Goal: Task Accomplishment & Management: Complete application form

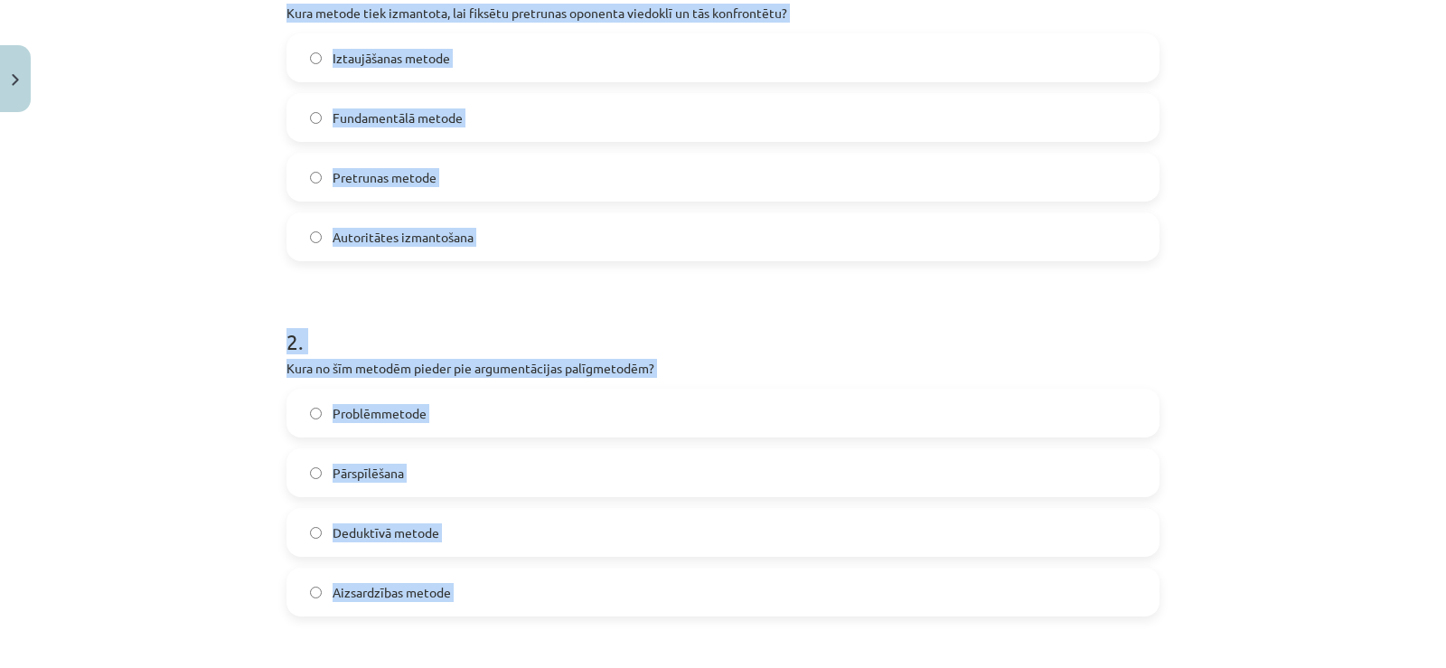
scroll to position [723, 0]
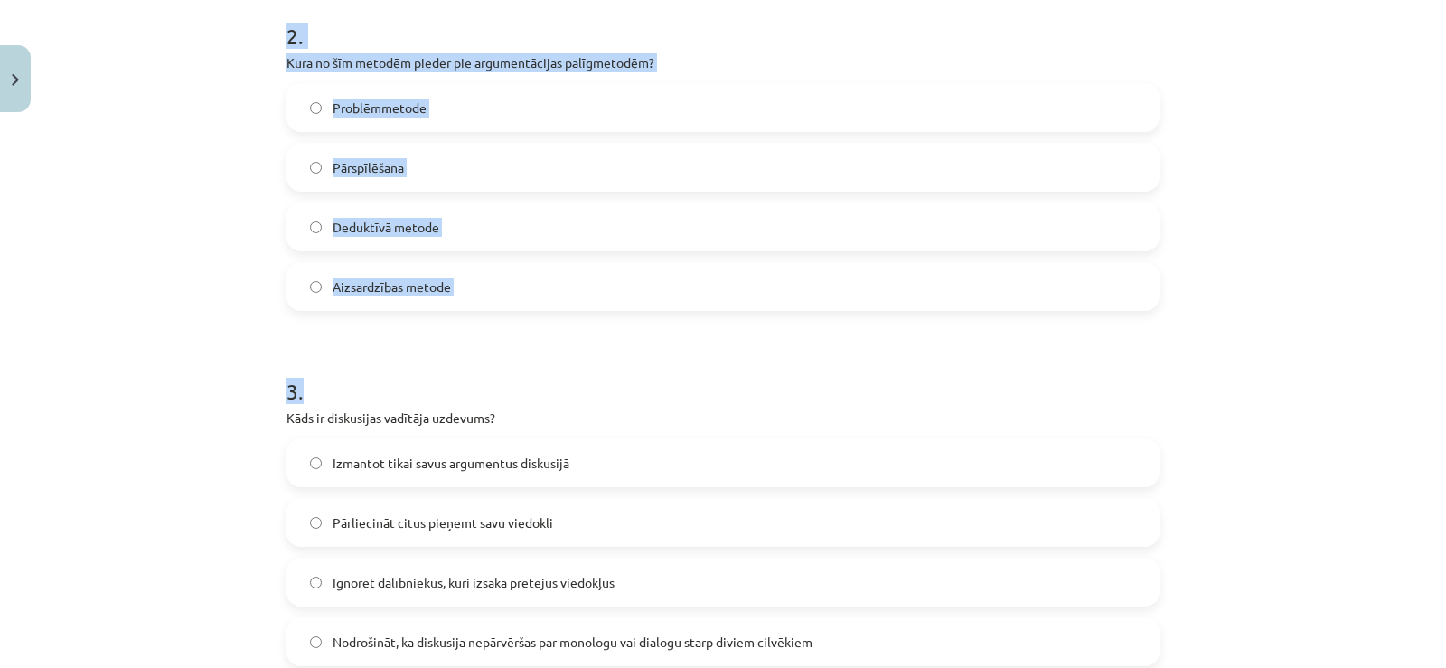
drag, startPoint x: 266, startPoint y: 52, endPoint x: 542, endPoint y: 301, distance: 371.9
click at [550, 325] on div "Mācību tēma: Latviešu valodas i - 11. klases 1. ieskaites mācību materiāls (a,b…" at bounding box center [723, 334] width 1446 height 668
drag, startPoint x: 480, startPoint y: 332, endPoint x: 486, endPoint y: 305, distance: 27.8
click at [479, 332] on form "1 . Kura metode tiek izmantota, lai fiksētu pretrunas oponenta viedoklī un tās …" at bounding box center [723, 507] width 873 height 1740
copy form "1 . Kura metode tiek izmantota, lai fiksētu pretrunas oponenta viedoklī un tās …"
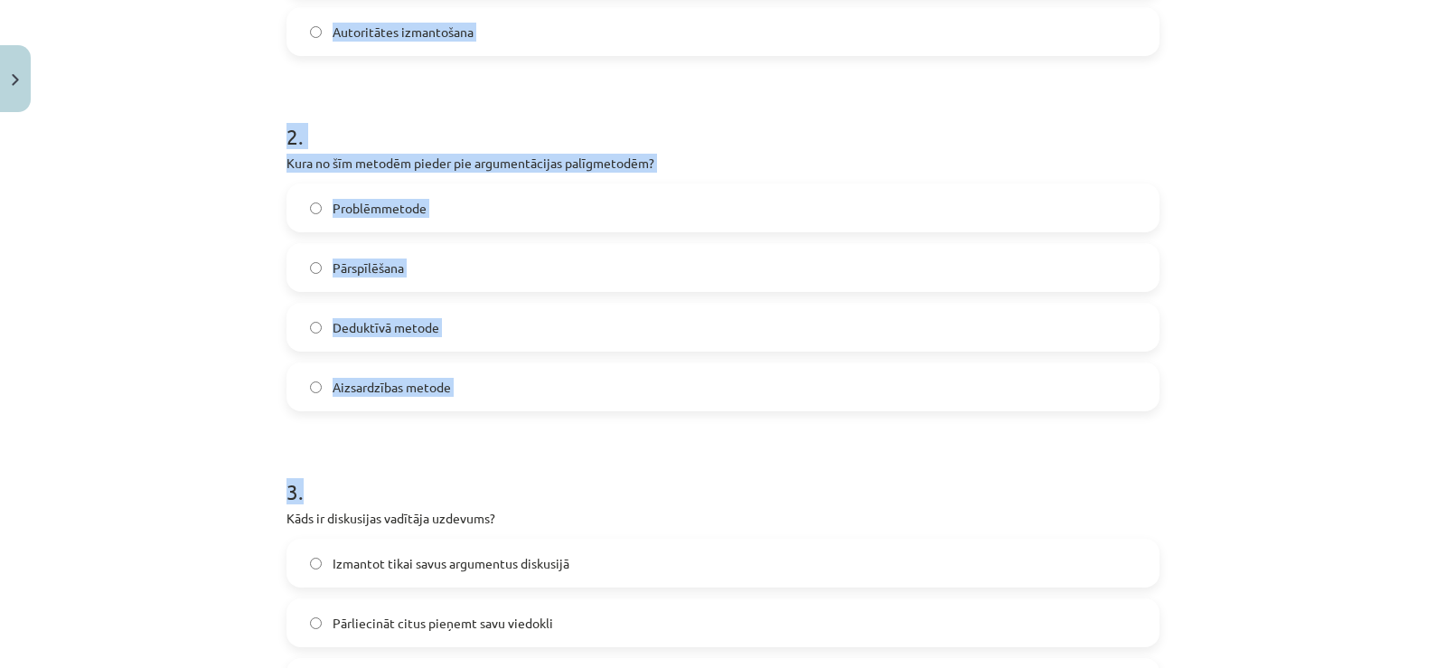
scroll to position [452, 0]
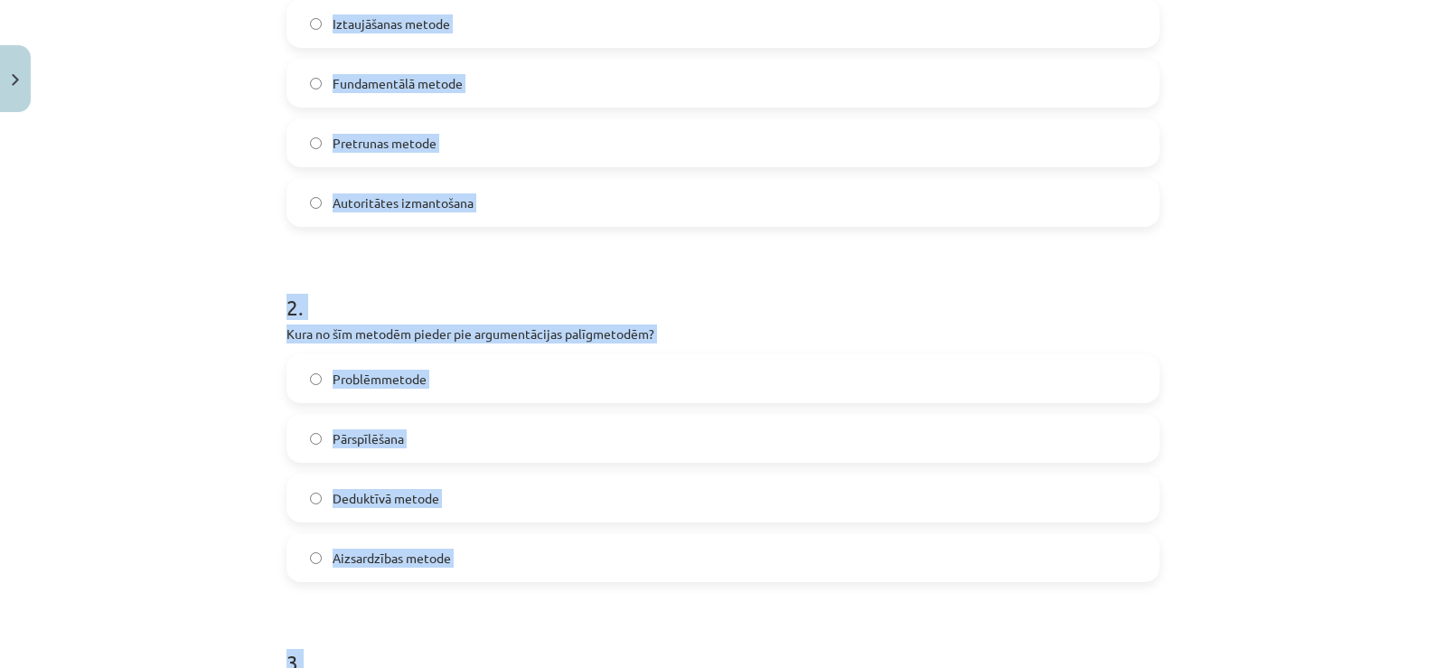
click at [395, 133] on label "Pretrunas metode" at bounding box center [723, 142] width 870 height 45
click at [397, 381] on span "Problēmmetode" at bounding box center [380, 379] width 94 height 19
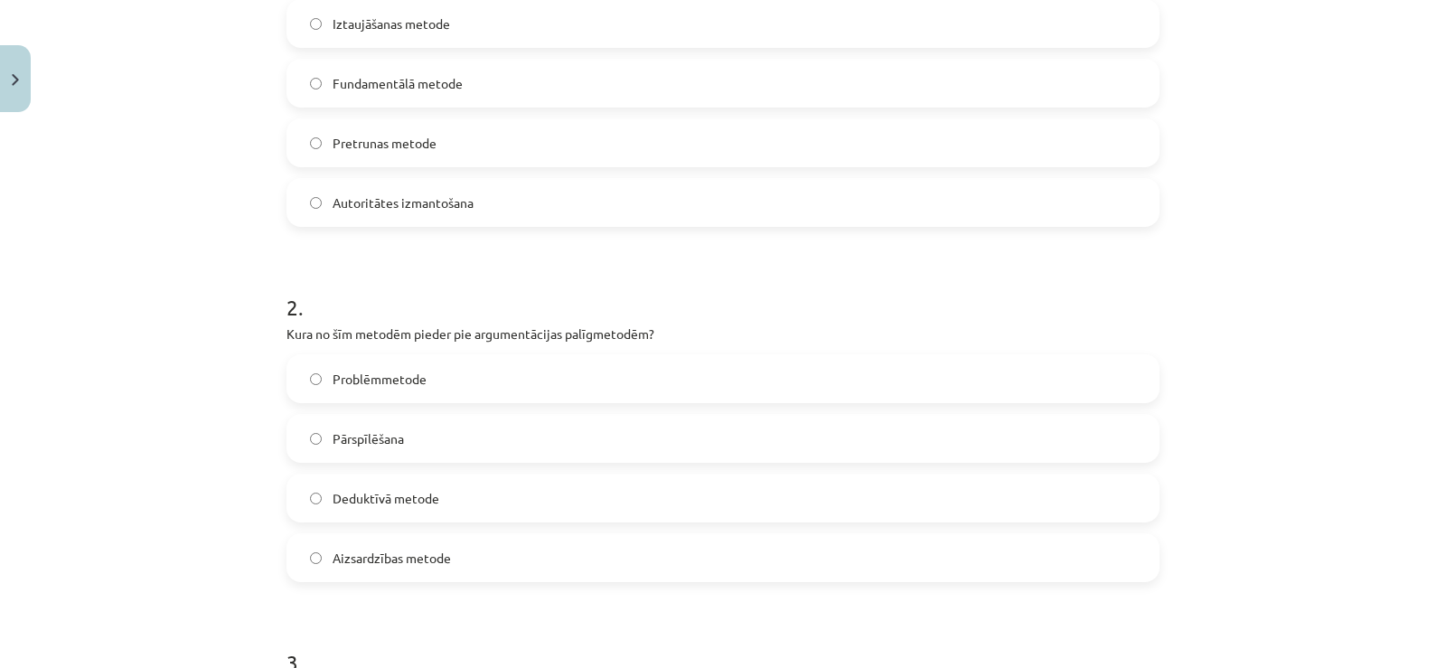
click at [463, 450] on label "Pārspīlēšana" at bounding box center [723, 438] width 870 height 45
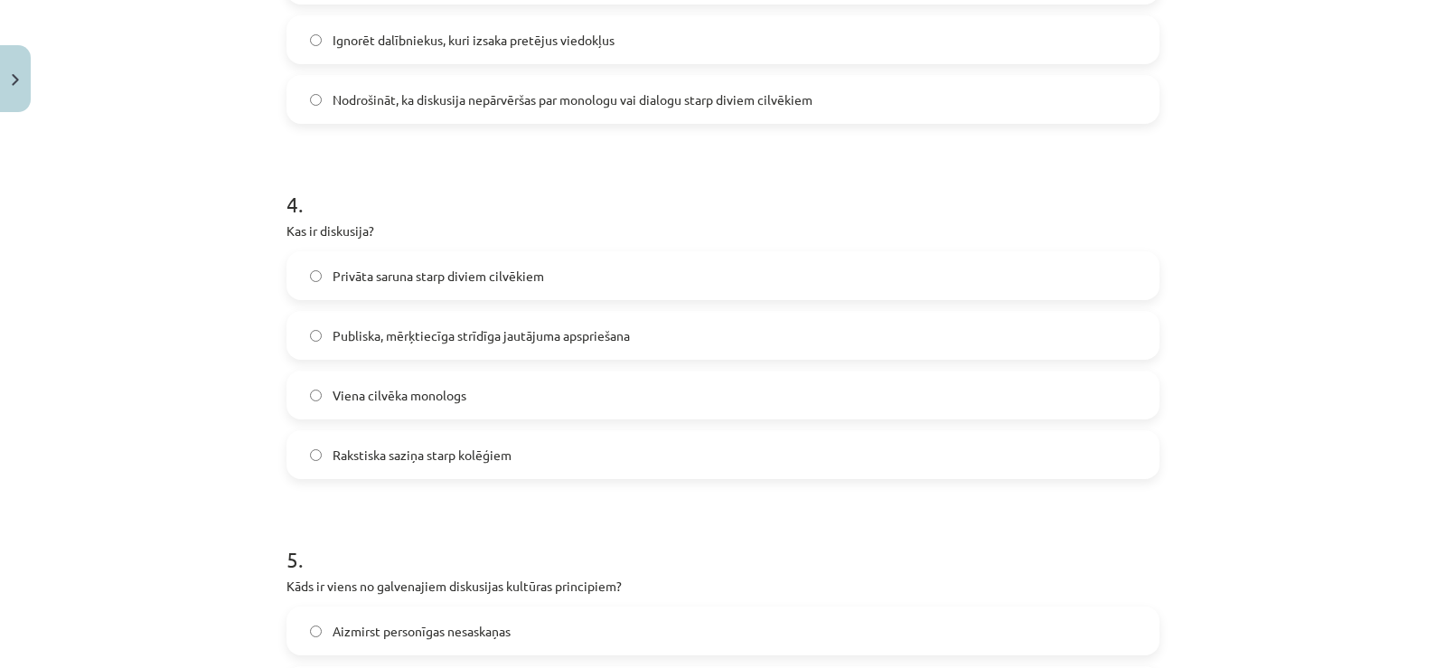
scroll to position [1446, 0]
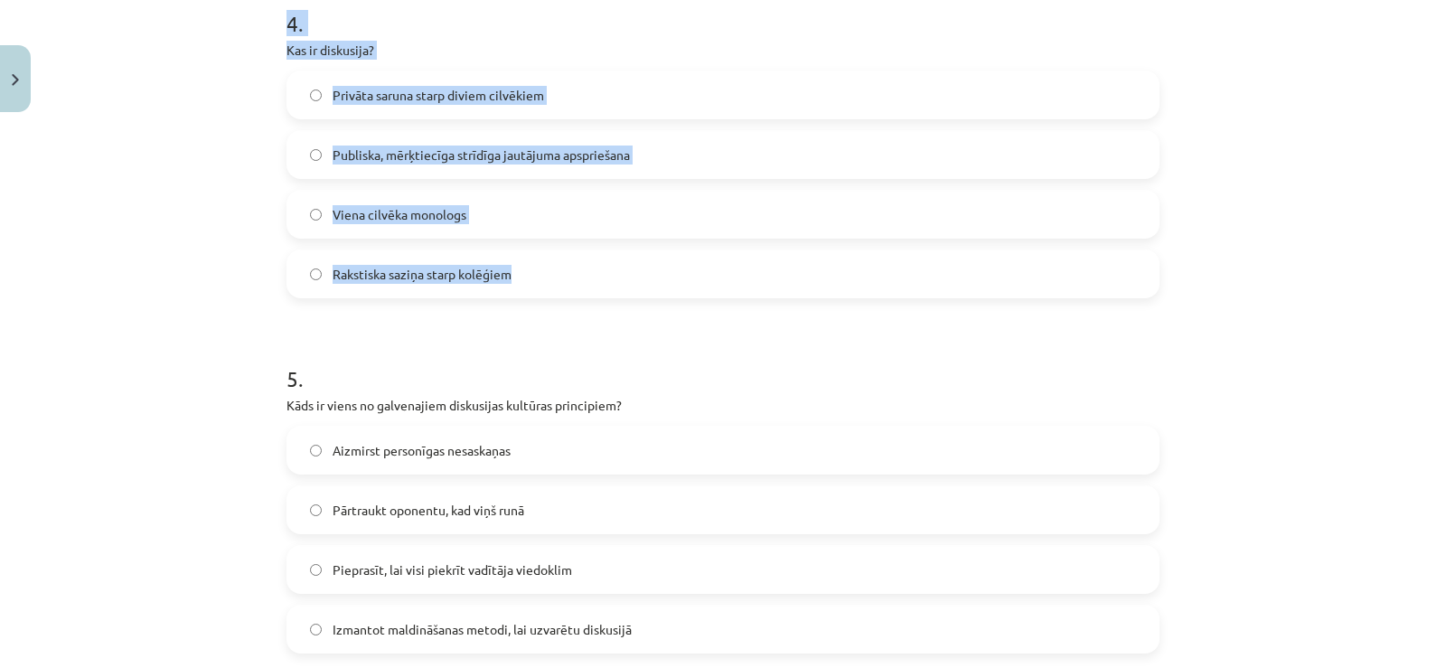
drag, startPoint x: 249, startPoint y: 34, endPoint x: 550, endPoint y: 260, distance: 376.4
click at [550, 260] on div "Mācību tēma: Latviešu valodas i - 11. klases 1. ieskaites mācību materiāls (a,b…" at bounding box center [723, 334] width 1446 height 668
copy div "4 . Kas ir diskusija? Privāta saruna starp diviem cilvēkiem Publiska, mērķtiecī…"
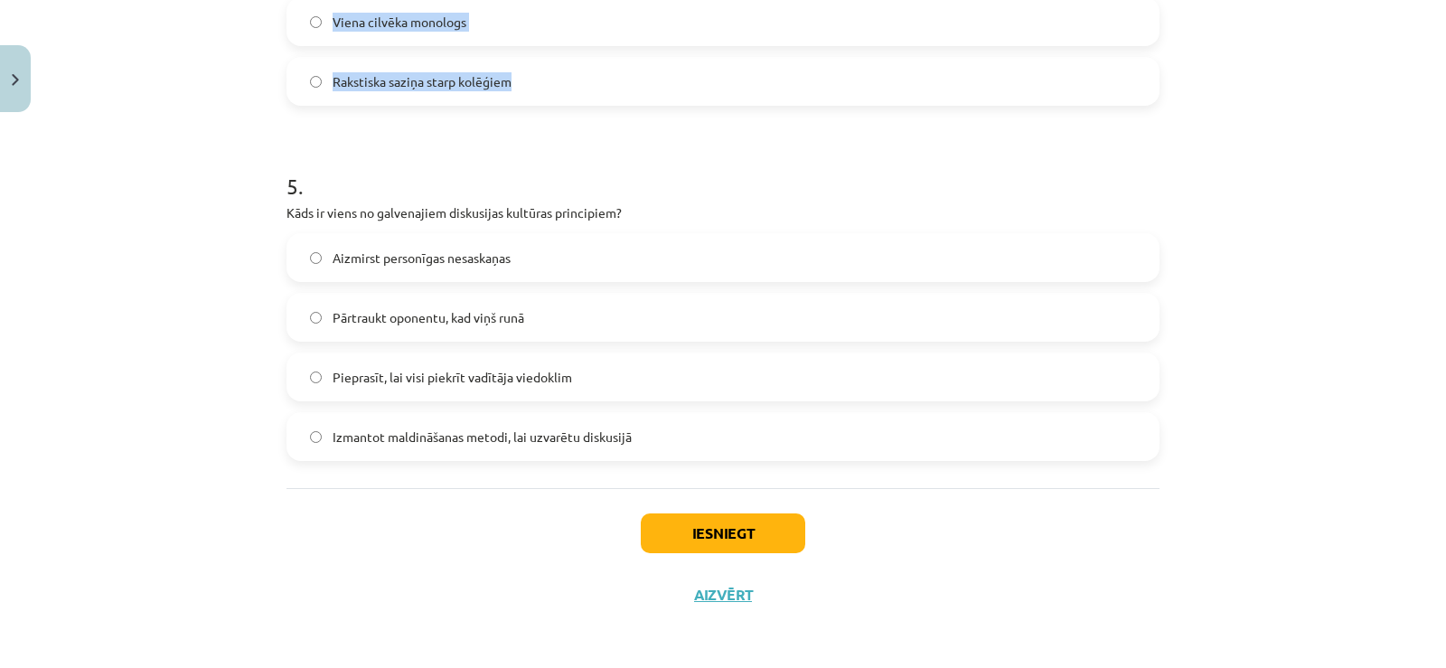
scroll to position [1642, 0]
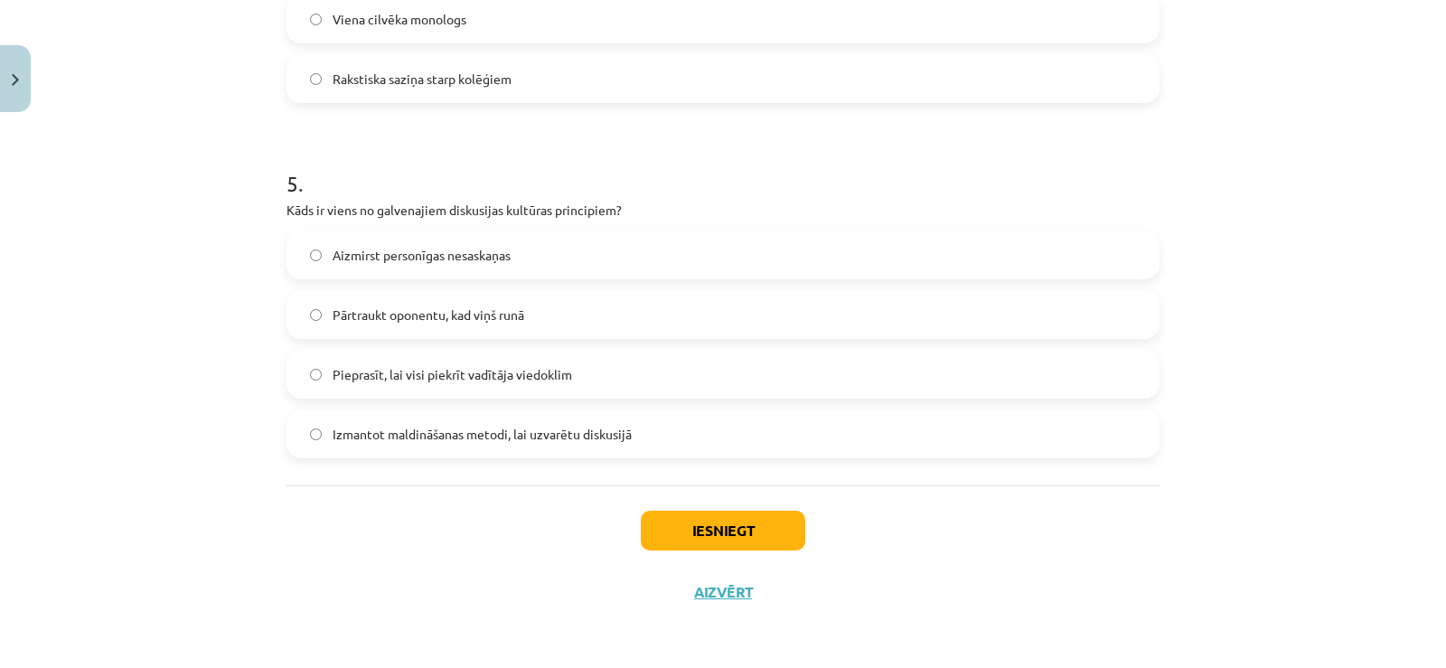
click at [583, 366] on label "Pieprasīt, lai visi piekrīt vadītāja viedoklim" at bounding box center [723, 374] width 870 height 45
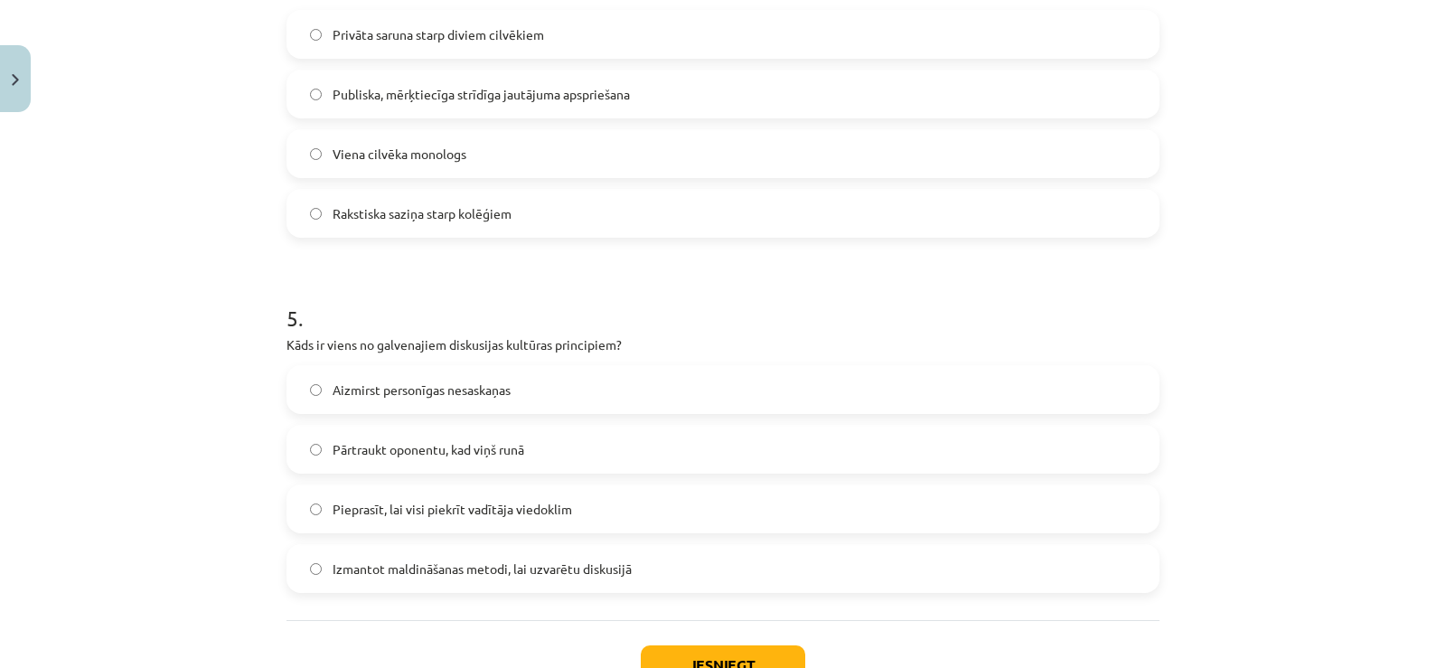
scroll to position [1370, 0]
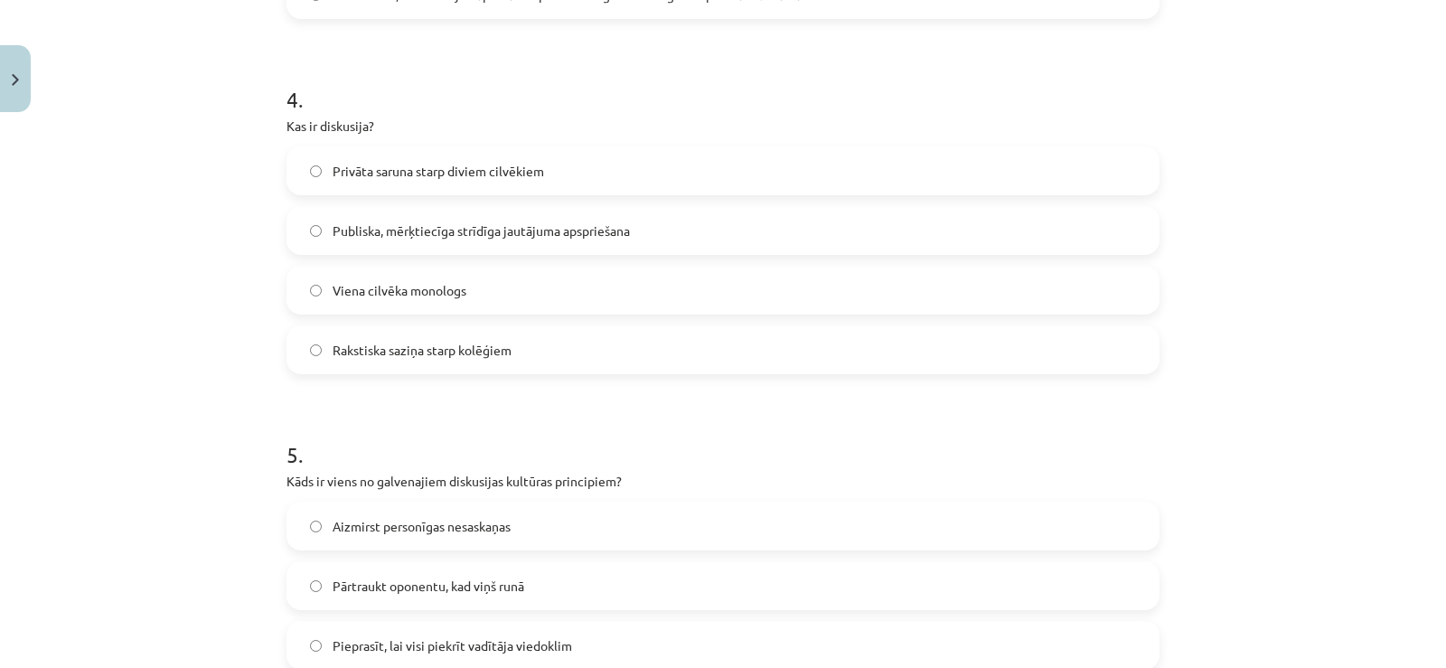
click at [391, 238] on span "Publiska, mērķtiecīga strīdīga jautājuma apspriešana" at bounding box center [481, 230] width 297 height 19
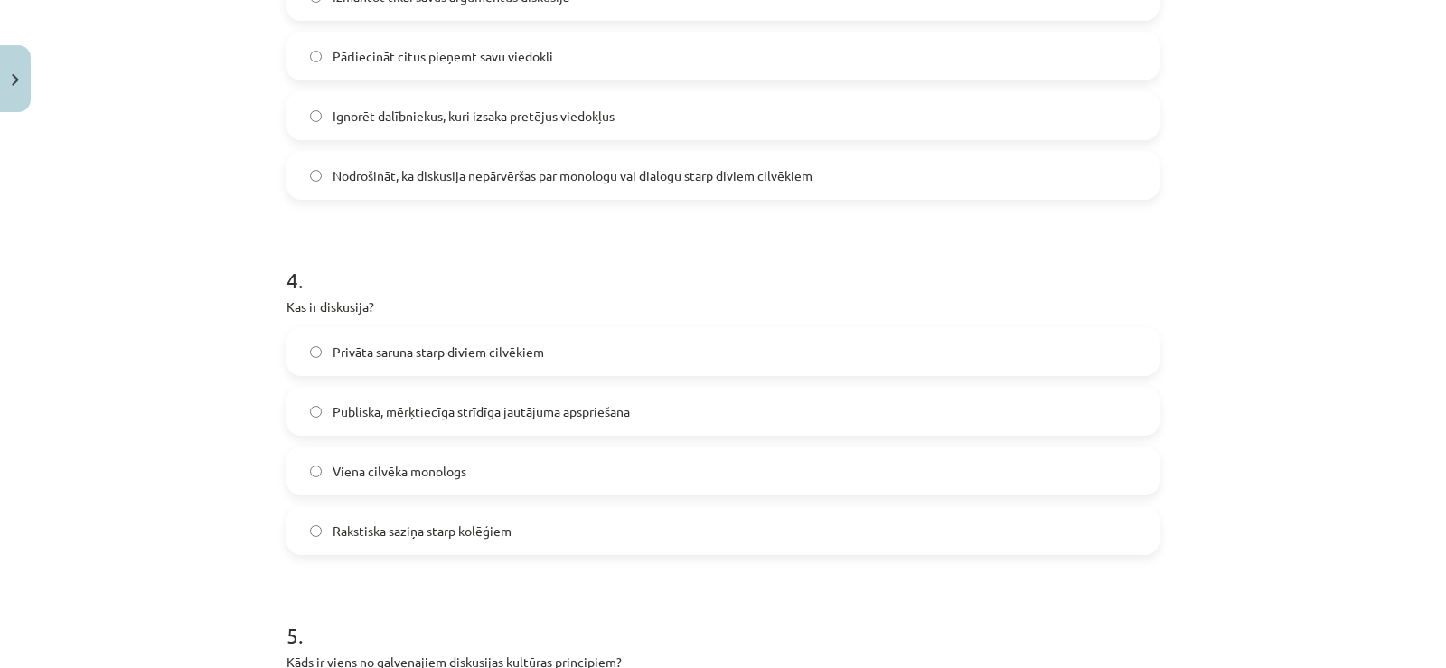
scroll to position [1009, 0]
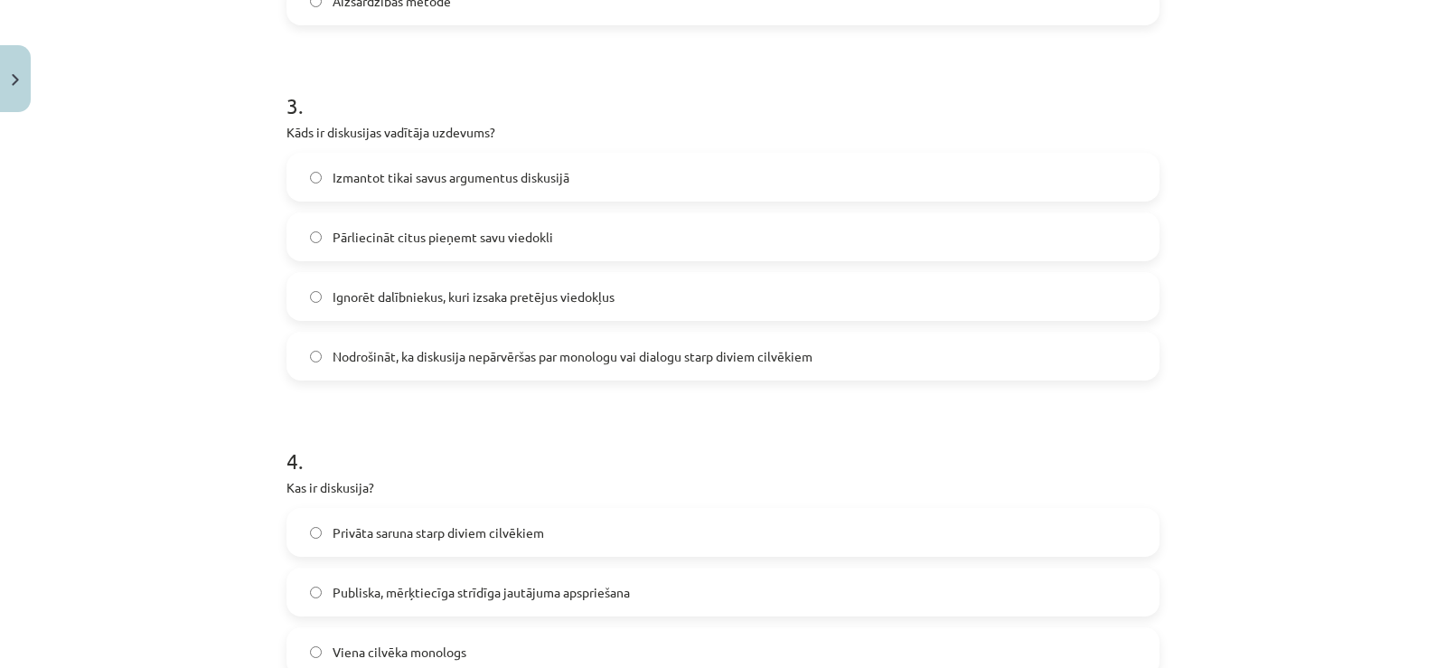
click at [568, 354] on span "Nodrošināt, ka diskusija nepārvēršas par monologu vai dialogu starp diviem cilv…" at bounding box center [573, 356] width 480 height 19
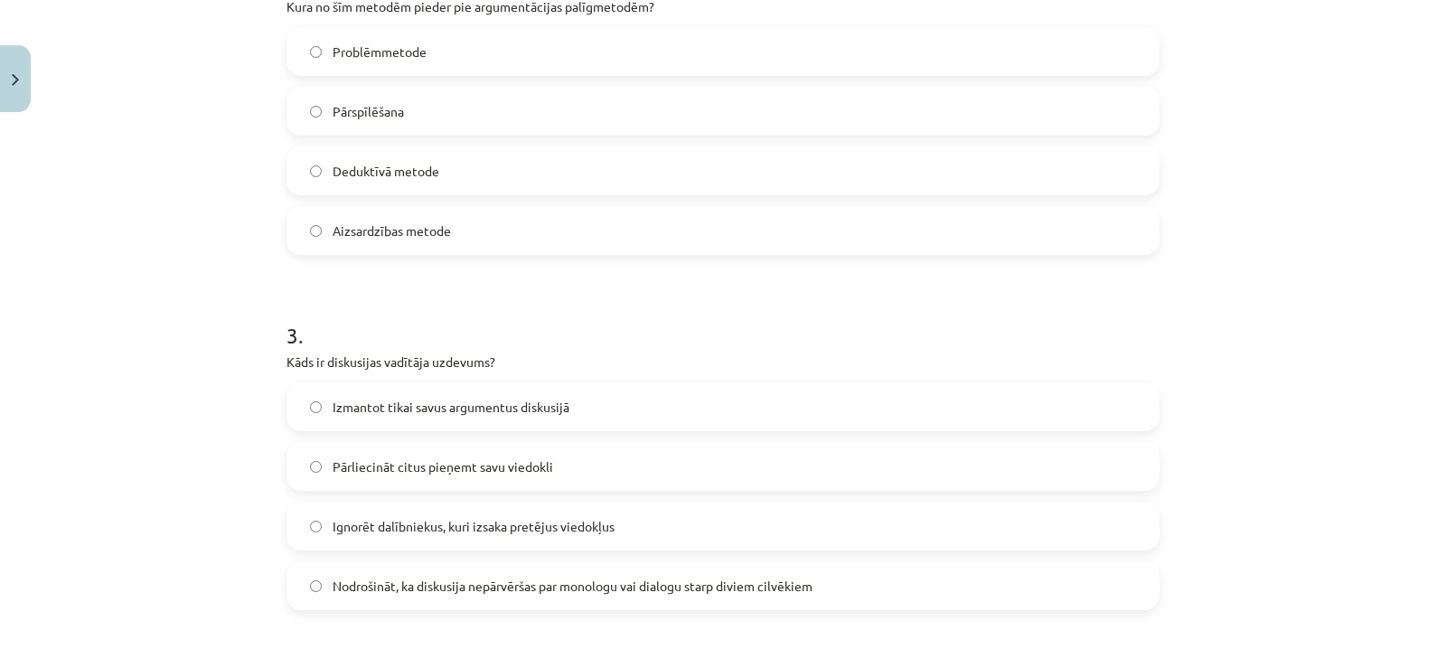
scroll to position [828, 0]
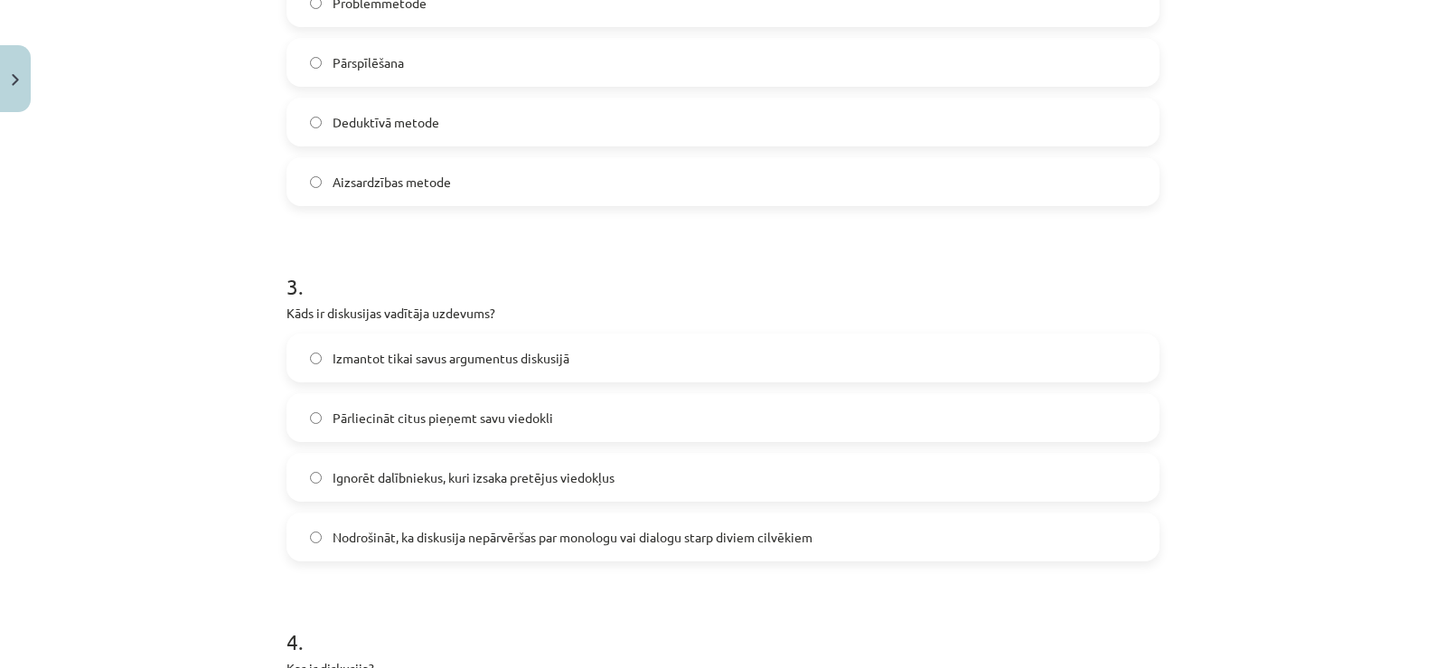
click at [441, 417] on span "Pārliecināt citus pieņemt savu viedokli" at bounding box center [443, 418] width 221 height 19
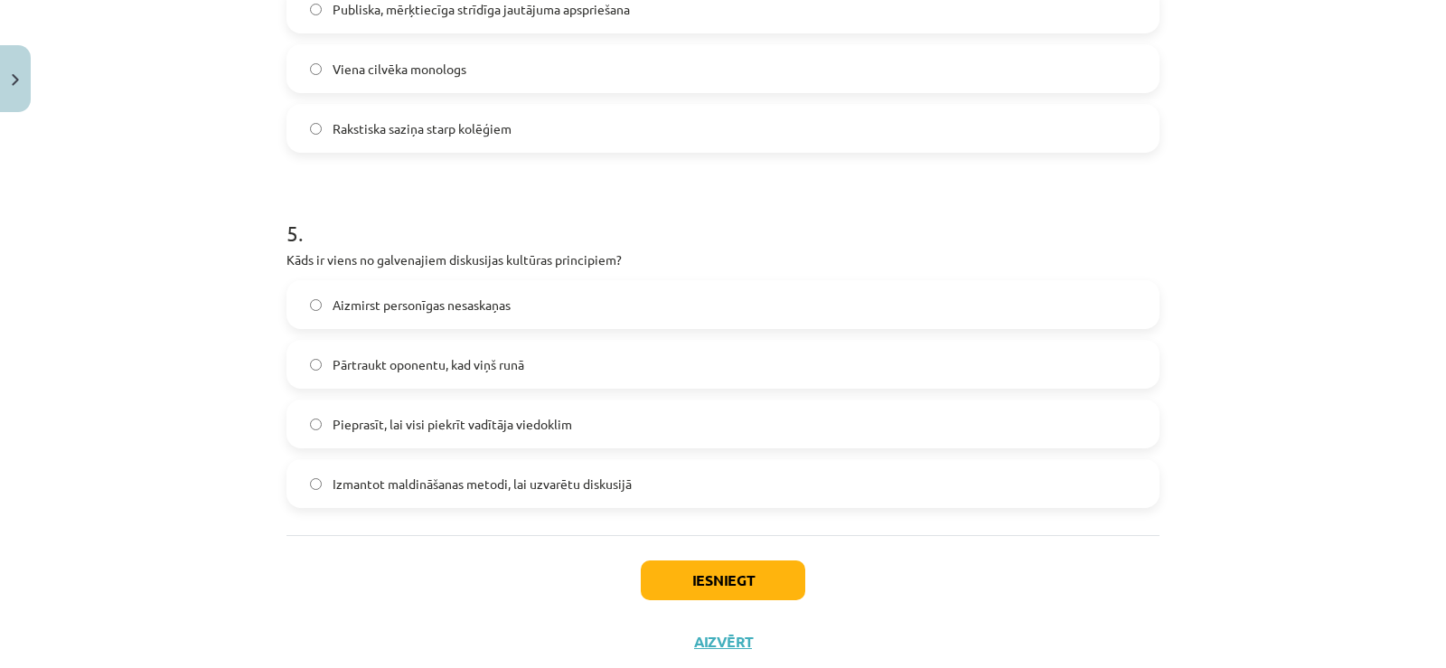
scroll to position [1642, 0]
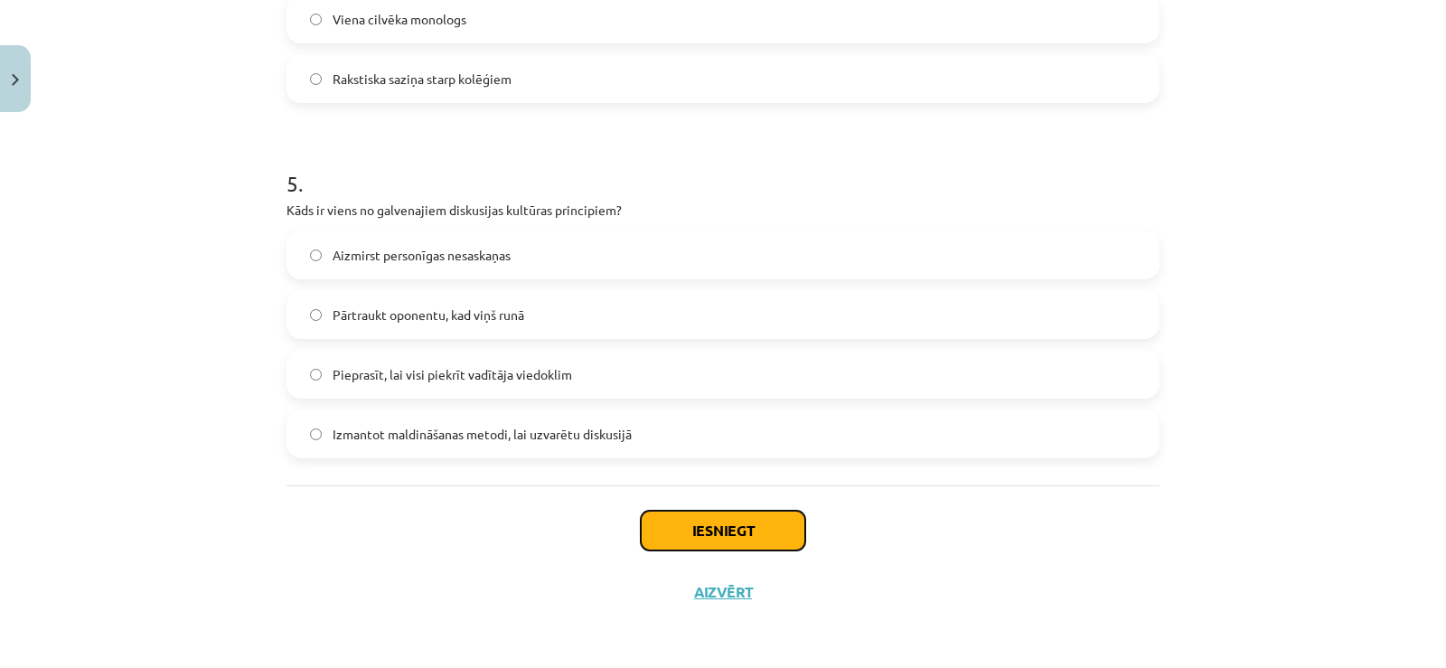
click at [750, 519] on button "Iesniegt" at bounding box center [723, 531] width 165 height 40
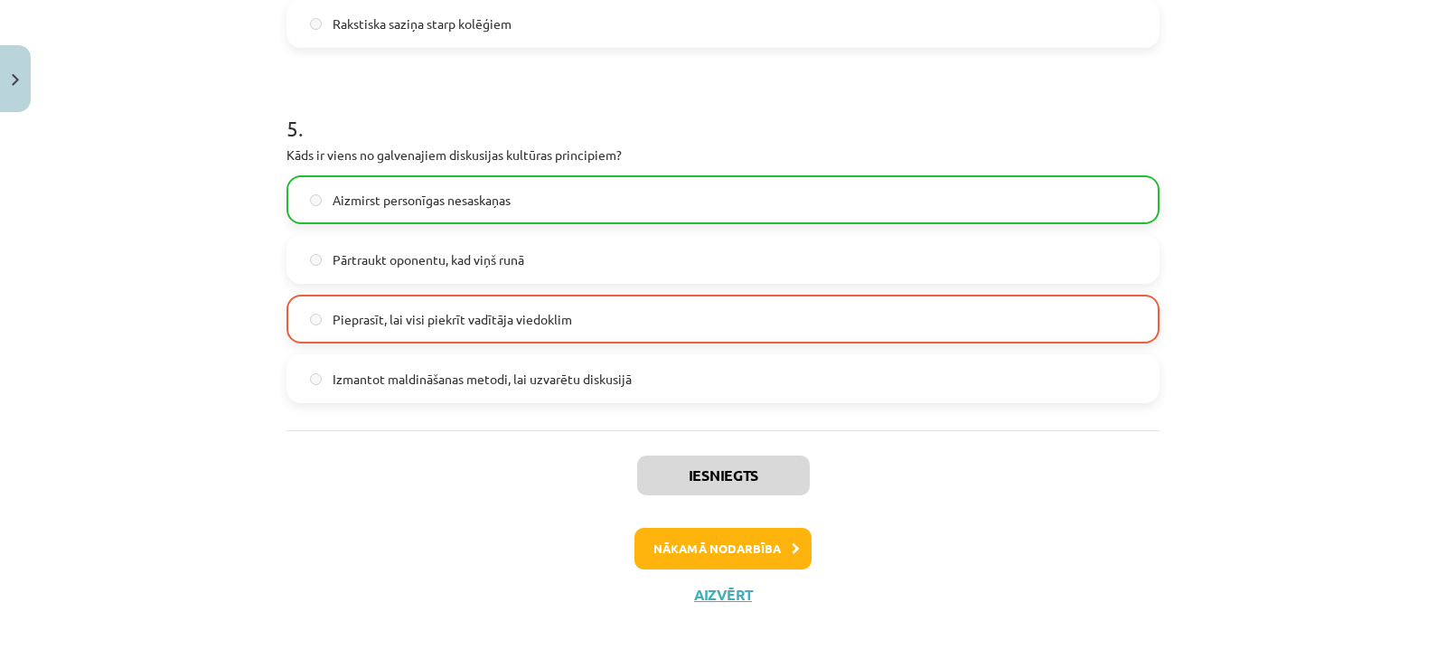
scroll to position [1700, 0]
click at [704, 543] on button "Nākamā nodarbība" at bounding box center [723, 546] width 177 height 42
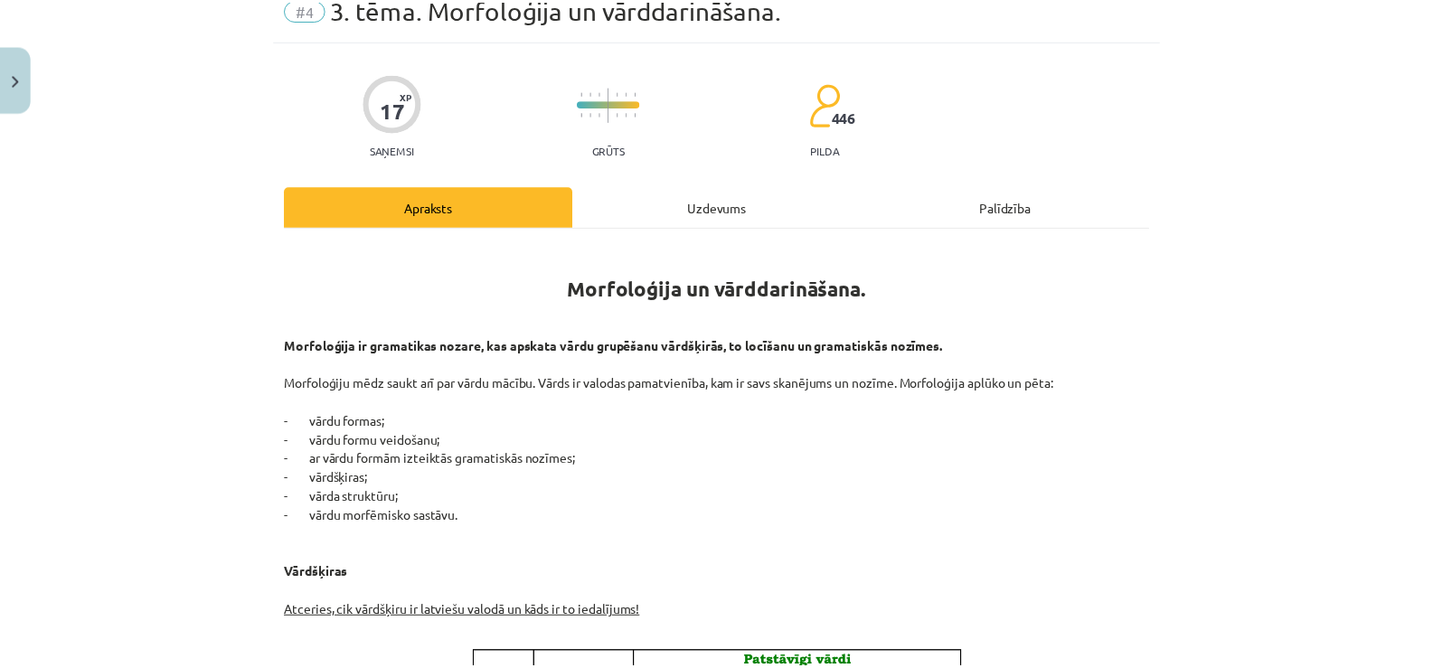
scroll to position [45, 0]
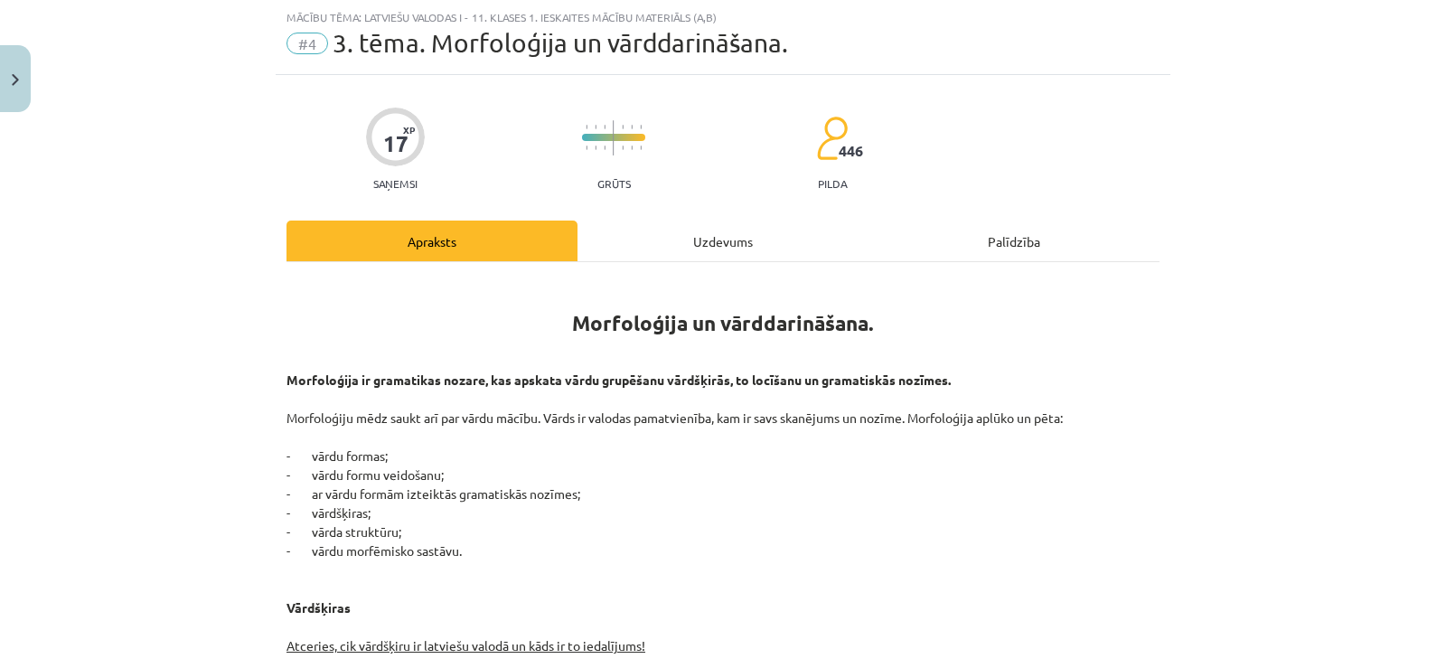
click at [46, 65] on div "Mācību tēma: Latviešu valodas i - 11. klases 1. ieskaites mācību materiāls (a,b…" at bounding box center [723, 334] width 1446 height 668
click at [27, 71] on button "Close" at bounding box center [15, 78] width 31 height 67
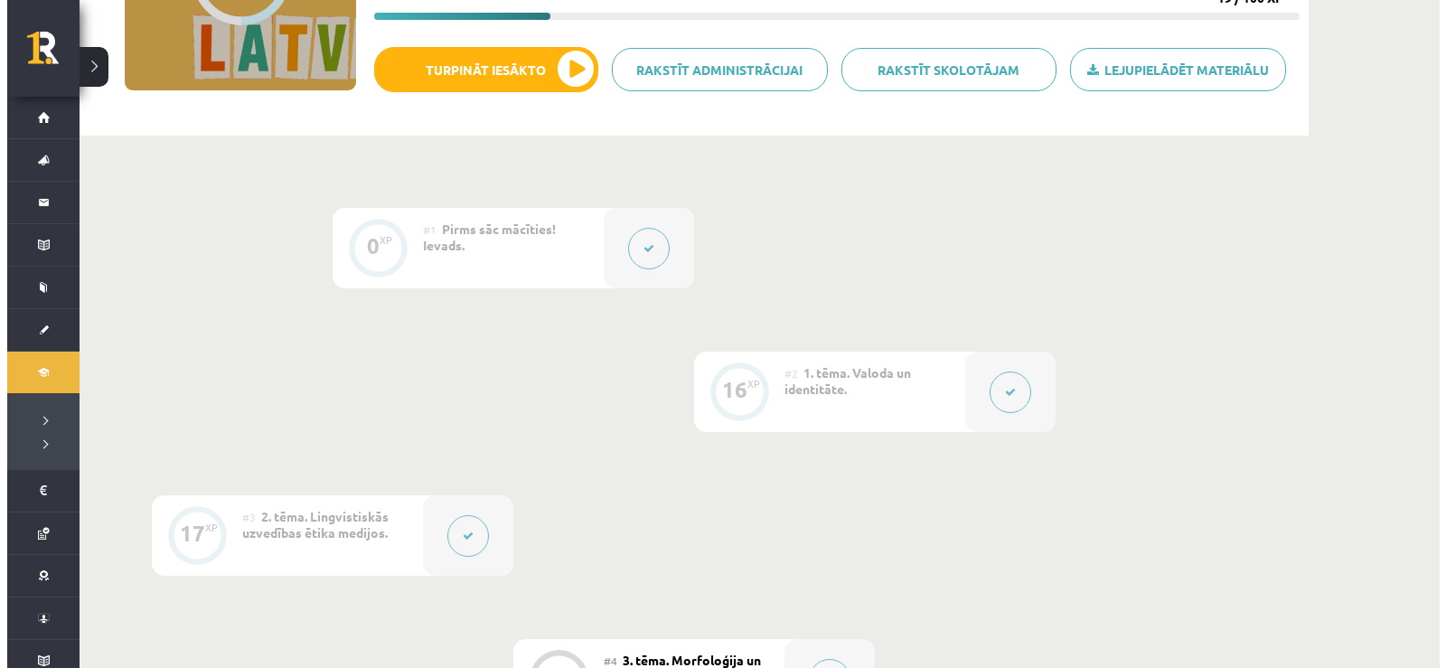
scroll to position [0, 0]
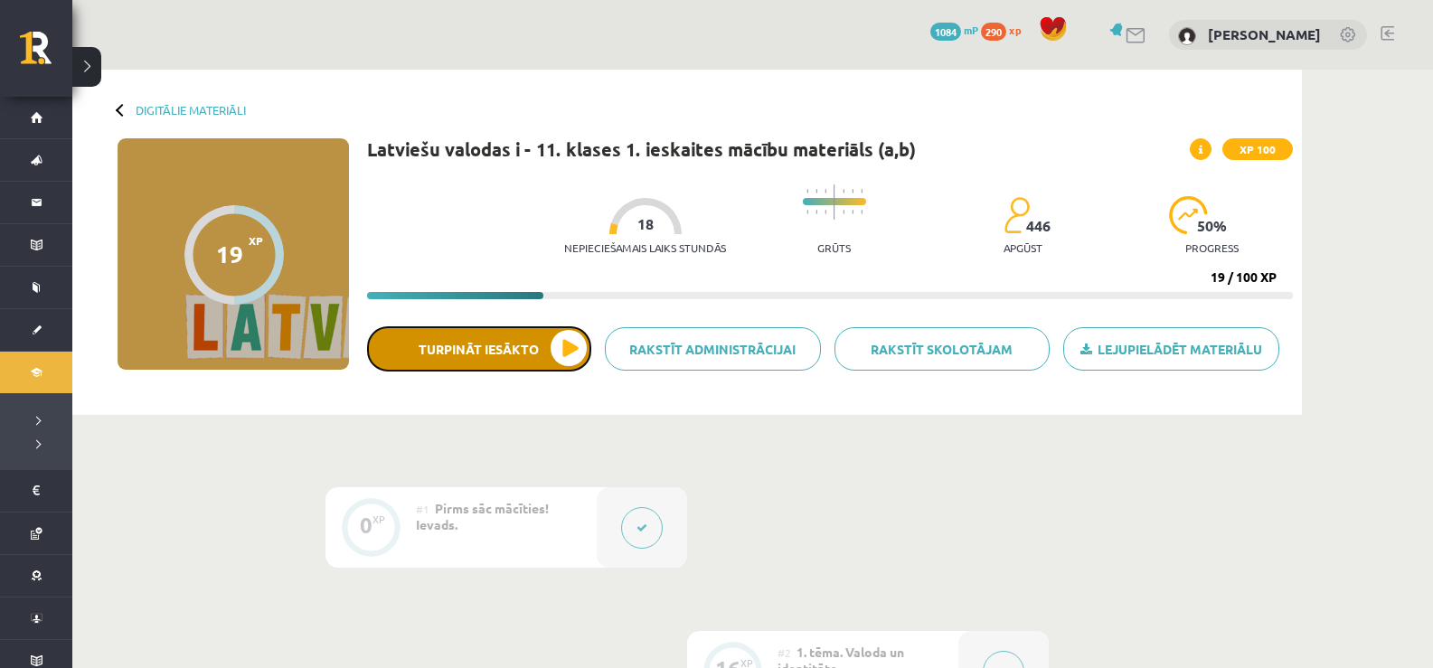
click at [492, 360] on button "Turpināt iesākto" at bounding box center [479, 348] width 224 height 45
